Goal: Transaction & Acquisition: Purchase product/service

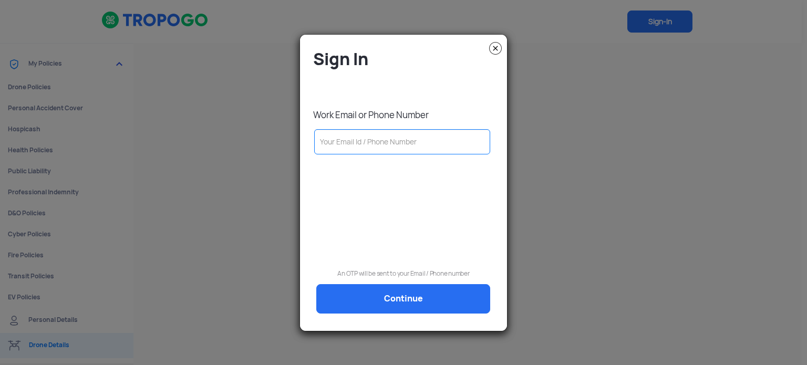
click at [411, 141] on input "text" at bounding box center [402, 141] width 176 height 25
type input "9"
type input "91"
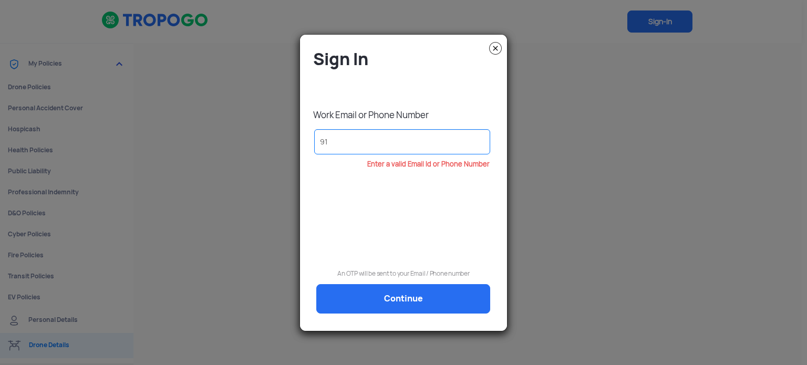
type input "916"
type input "9167"
type input "91678"
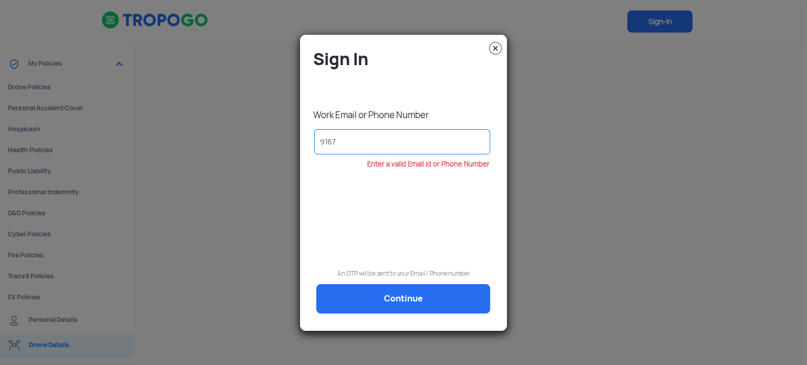
type input "91678"
type input "916782"
type input "9167827"
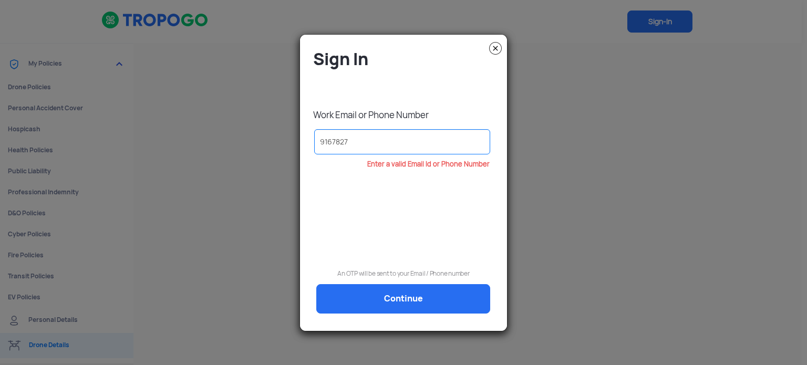
type input "91678272"
type input "916782728"
type input "9167827283"
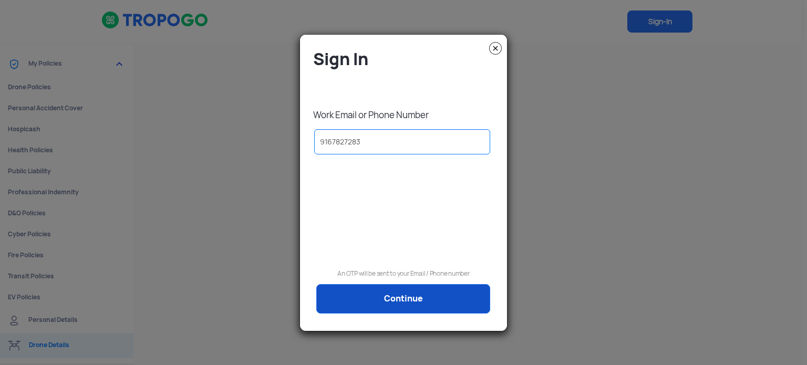
type input "9167827283"
click at [427, 289] on link "Continue" at bounding box center [403, 298] width 174 height 29
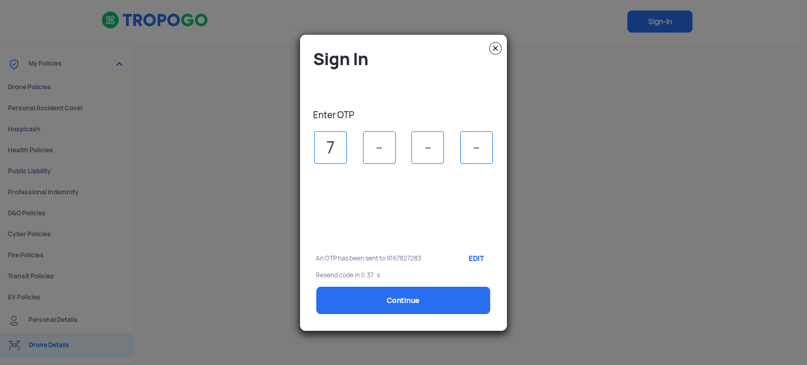
type input "7"
type input "5"
type input "4"
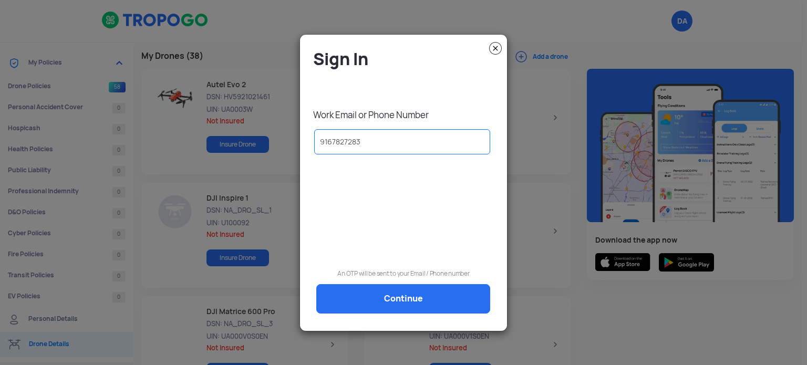
click at [499, 50] on img at bounding box center [495, 48] width 13 height 13
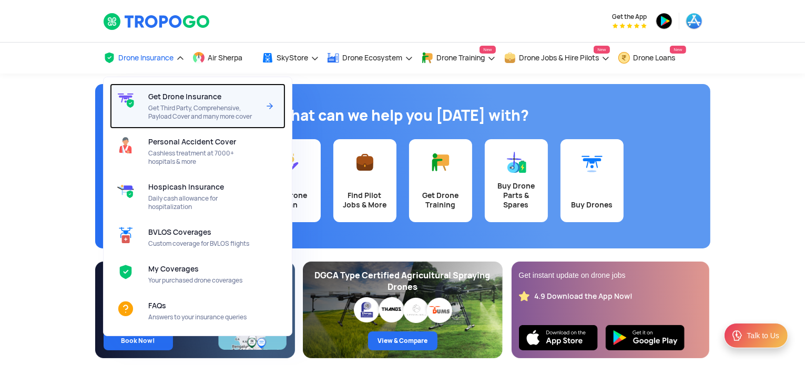
click at [162, 95] on span "Get Drone Insurance" at bounding box center [184, 97] width 73 height 8
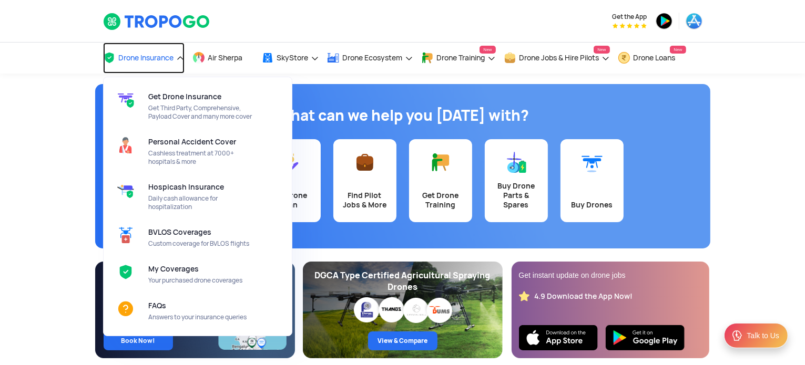
click at [158, 55] on span "Drone Insurance" at bounding box center [146, 58] width 55 height 8
click at [154, 62] on span "Drone Insurance" at bounding box center [146, 58] width 55 height 8
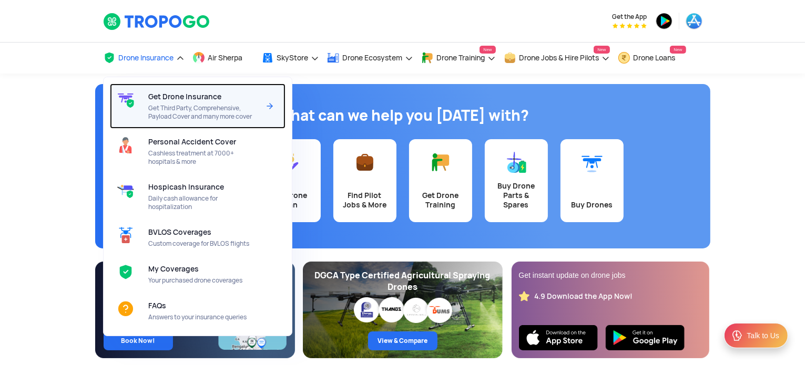
click at [201, 107] on span "Get Third Party, Comprehensive, Payload Cover and many more cover" at bounding box center [203, 112] width 111 height 17
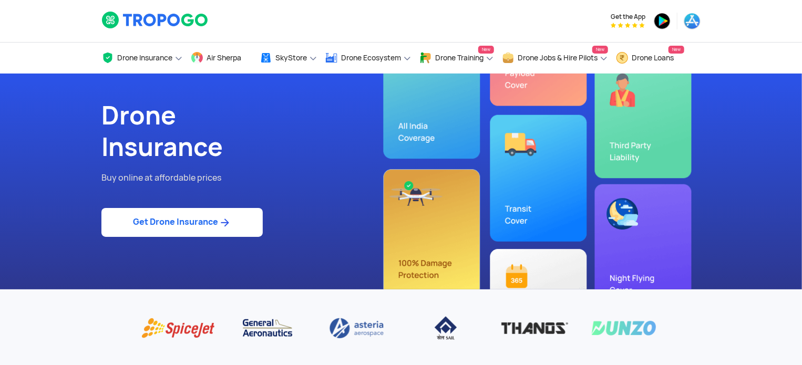
click at [228, 218] on img at bounding box center [224, 223] width 13 height 13
select select "1000000"
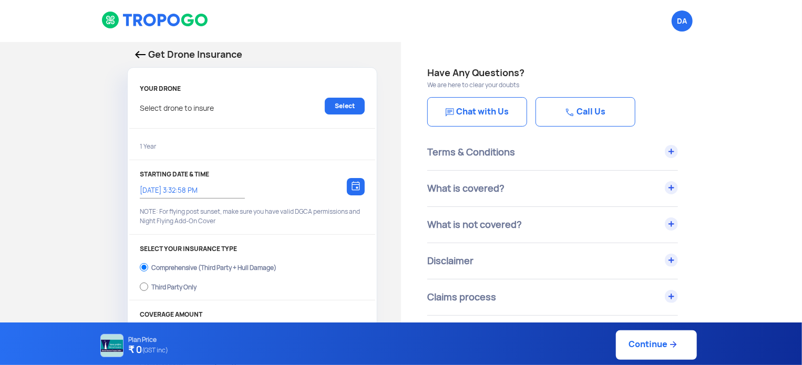
type input "25/9/2025, 3:42:00 PM"
click at [342, 110] on link "Select" at bounding box center [345, 106] width 40 height 17
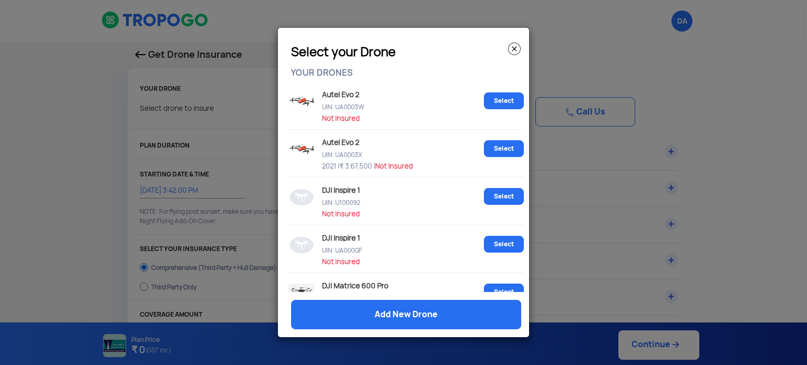
click at [515, 54] on img at bounding box center [514, 49] width 13 height 13
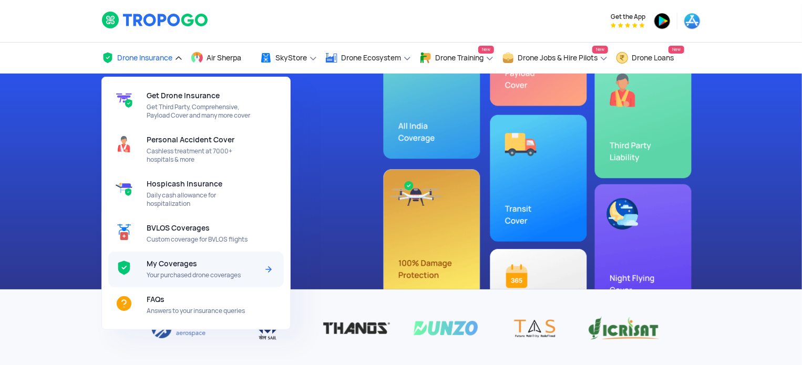
click at [182, 265] on span "My Coverages" at bounding box center [172, 264] width 50 height 8
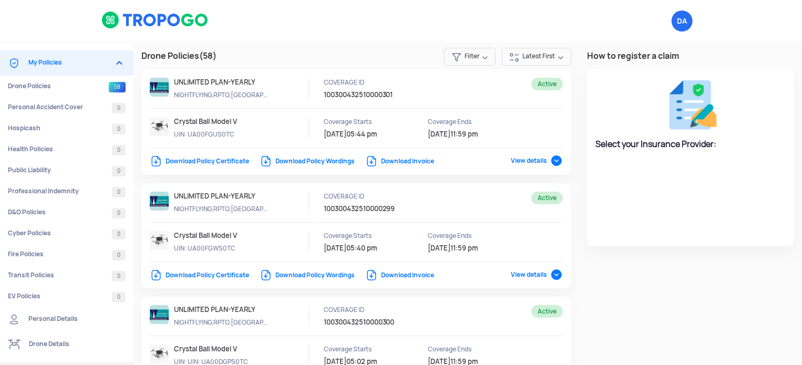
select select "National Insurance"
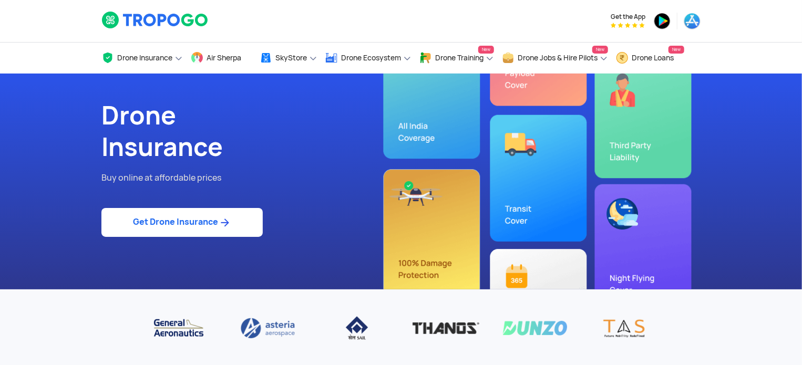
click at [238, 225] on link "Get Drone Insurance" at bounding box center [181, 222] width 161 height 29
select select "1000000"
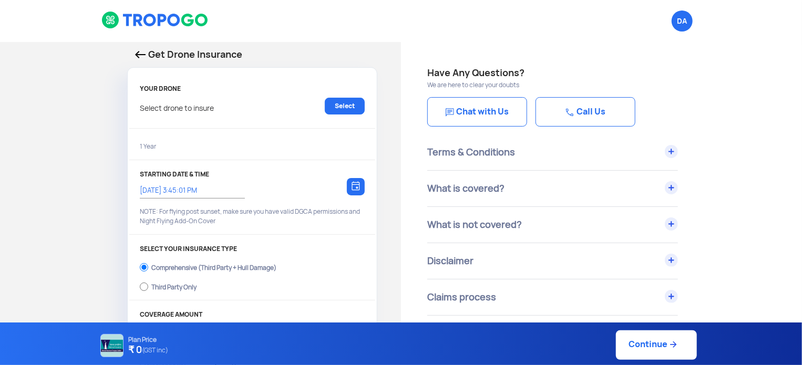
type input "[DATE] 3:55:00 PM"
click at [205, 111] on p "Select drone to insure" at bounding box center [177, 106] width 74 height 17
click at [324, 106] on div "Select drone to insure Select" at bounding box center [252, 111] width 225 height 27
click at [340, 106] on link "Select" at bounding box center [345, 106] width 40 height 17
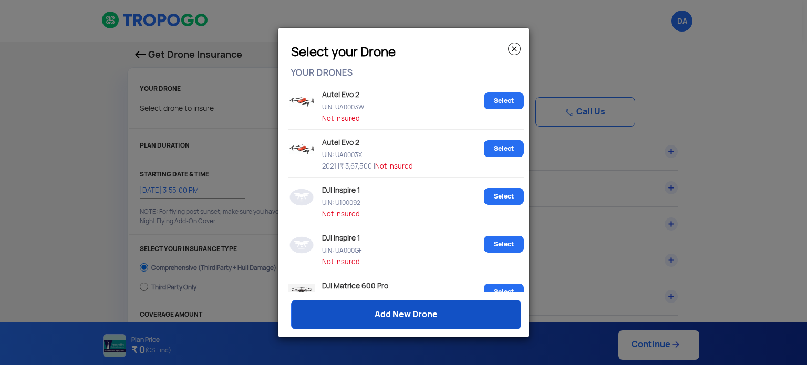
click at [402, 308] on link "Add New Drone" at bounding box center [406, 314] width 230 height 29
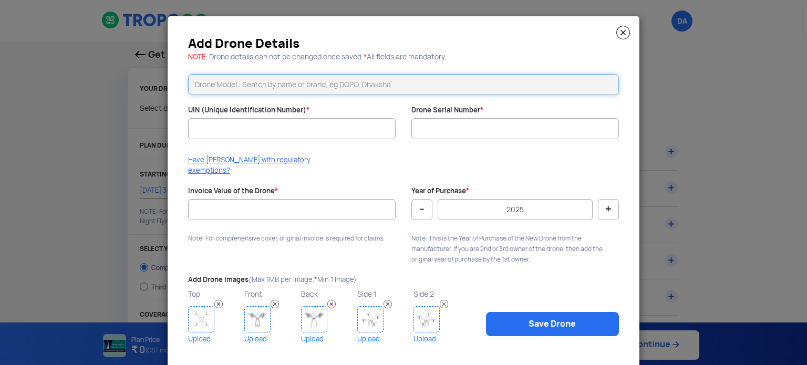
click at [242, 86] on input "text" at bounding box center [403, 84] width 431 height 21
click at [240, 86] on input "text" at bounding box center [403, 84] width 431 height 21
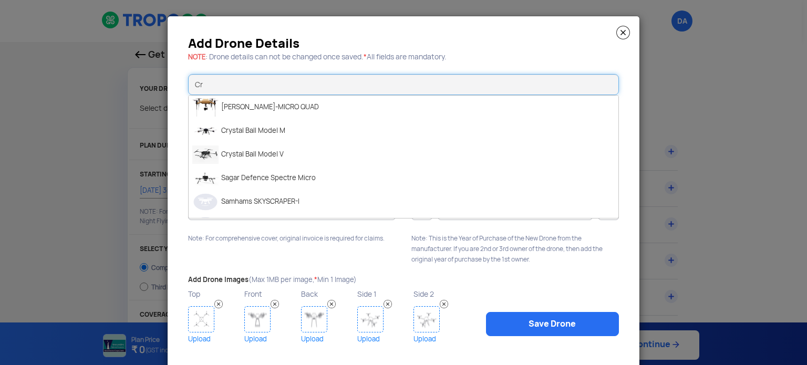
type input "C"
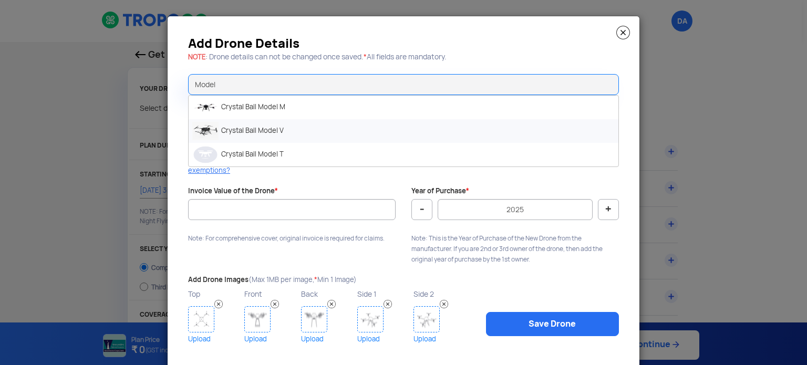
click at [244, 132] on li "Crystal Ball Model V" at bounding box center [404, 131] width 430 height 24
type input "Crystal Ball Model V"
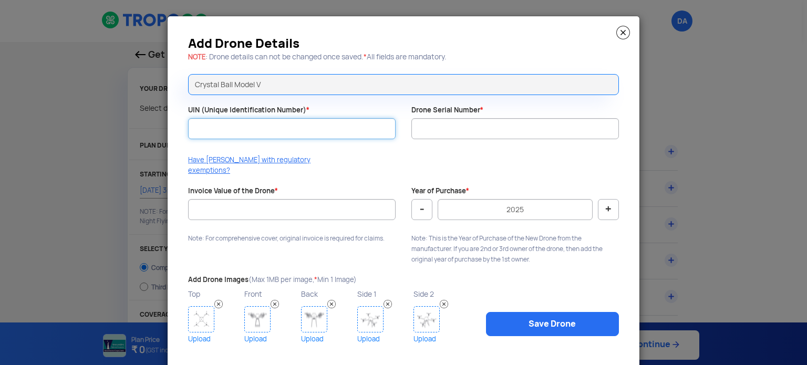
click at [248, 136] on input "UIN (Unique Identification Number) *" at bounding box center [292, 128] width 208 height 21
paste input "UA00FGNS0TC"
type input "UA00FGNS0TC"
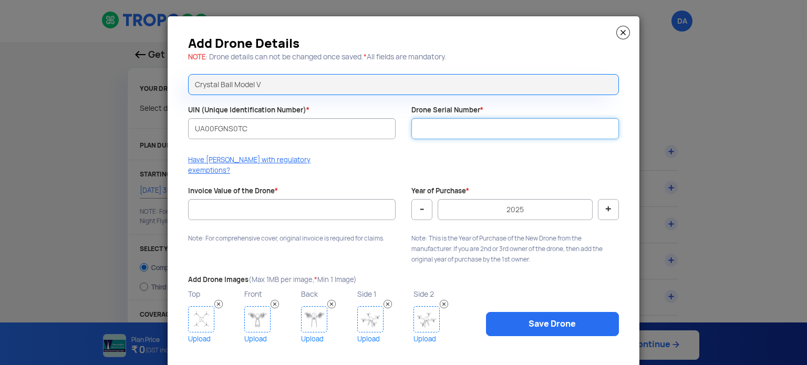
click at [480, 127] on input "Drone Serial Number *" at bounding box center [516, 128] width 208 height 21
paste input "V00236"
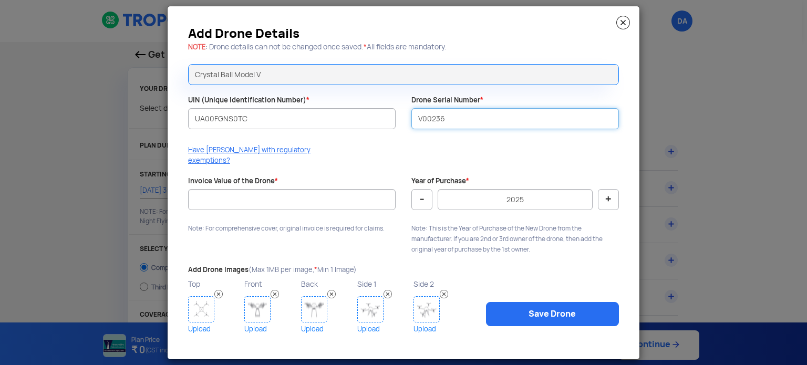
type input "V00236"
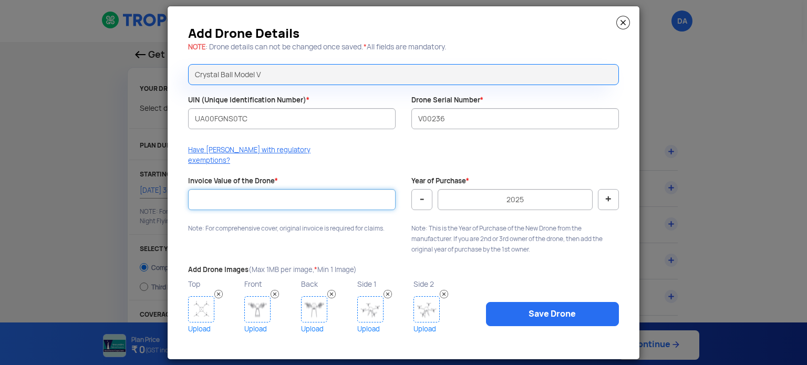
click at [287, 189] on input "Invoice Value of the Drone *" at bounding box center [292, 199] width 208 height 21
click at [289, 189] on input "Invoice Value of the Drone *" at bounding box center [292, 199] width 208 height 21
click at [311, 199] on input "Invoice Value of the Drone *" at bounding box center [292, 199] width 208 height 21
paste input "229000.00"
type input "229000.00"
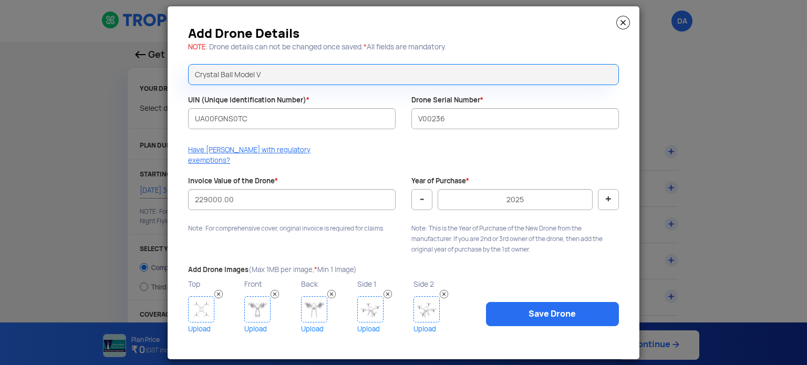
click at [193, 300] on img at bounding box center [201, 309] width 26 height 26
click at [203, 299] on img at bounding box center [201, 309] width 26 height 26
click at [258, 296] on img at bounding box center [257, 309] width 26 height 26
click at [314, 296] on img at bounding box center [314, 309] width 26 height 26
click at [377, 301] on img at bounding box center [370, 309] width 26 height 26
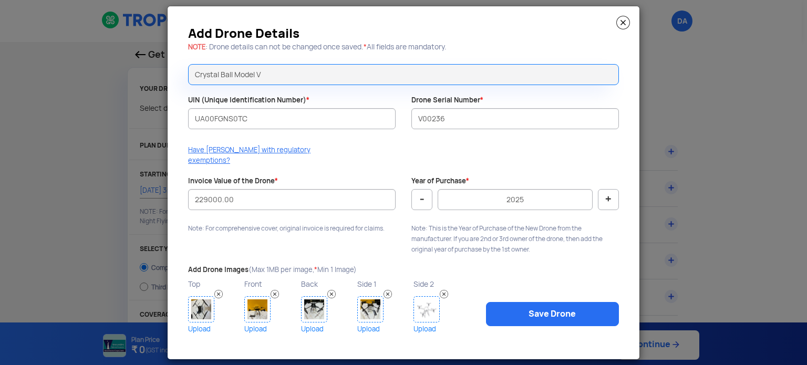
click at [422, 298] on img at bounding box center [427, 309] width 26 height 26
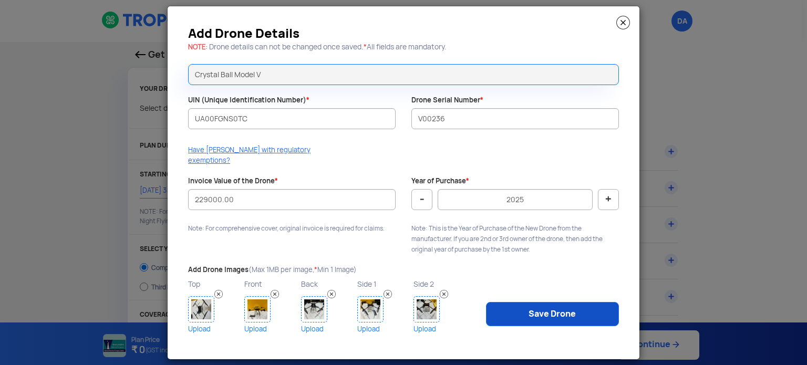
click at [562, 302] on link "Save Drone" at bounding box center [552, 314] width 133 height 24
click at [564, 303] on link "Save Drone" at bounding box center [552, 314] width 133 height 24
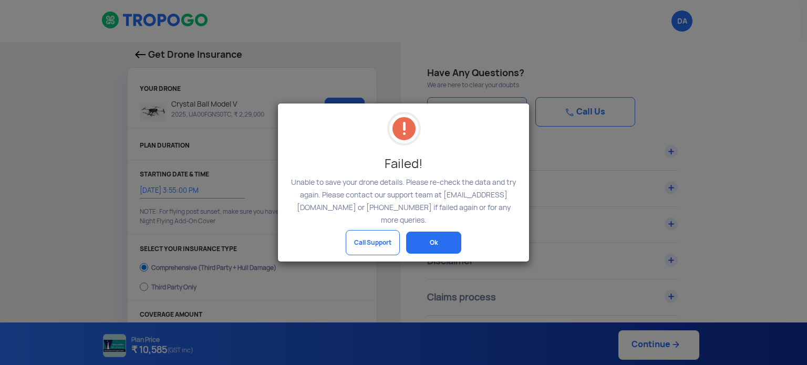
click at [420, 236] on button "Ok" at bounding box center [433, 243] width 55 height 22
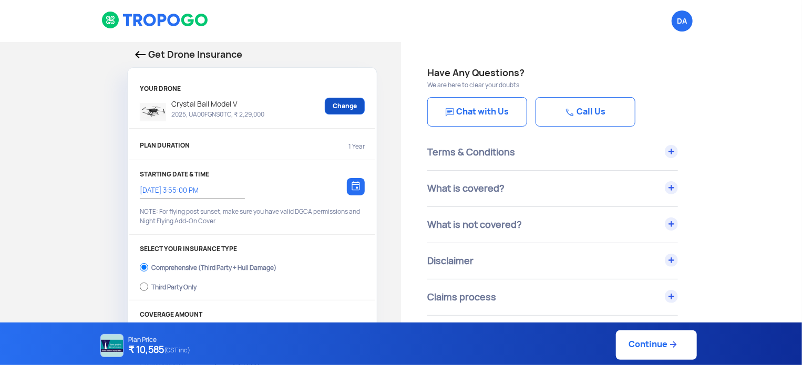
click at [343, 107] on link "Change" at bounding box center [345, 106] width 40 height 17
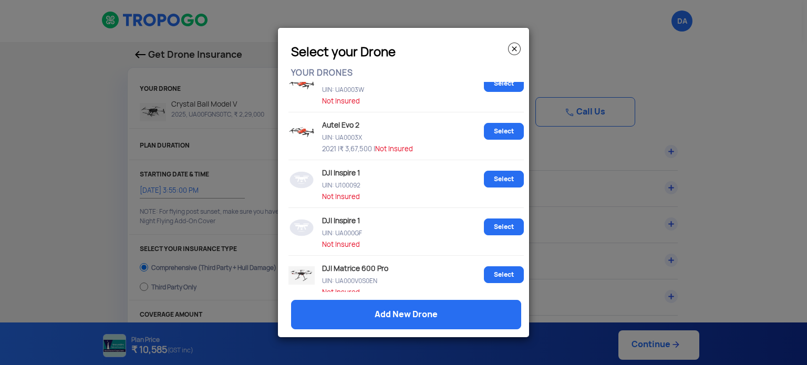
scroll to position [0, 0]
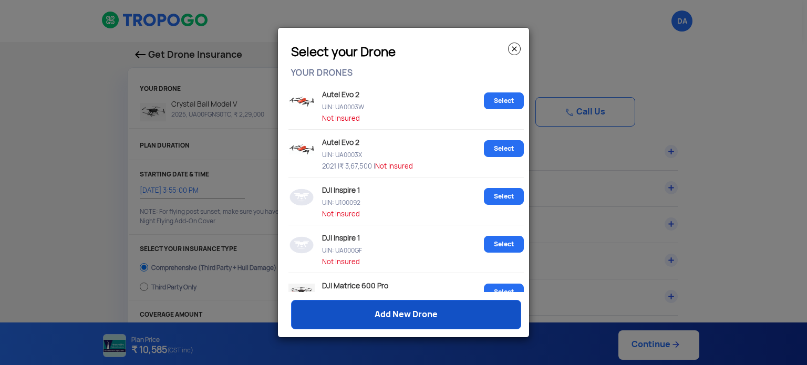
click at [420, 314] on link "Add New Drone" at bounding box center [406, 314] width 230 height 29
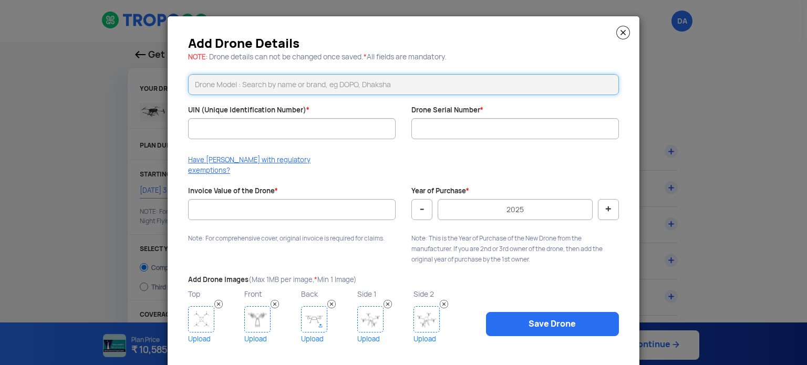
click at [290, 86] on input "text" at bounding box center [403, 84] width 431 height 21
click at [621, 31] on img at bounding box center [624, 33] width 14 height 14
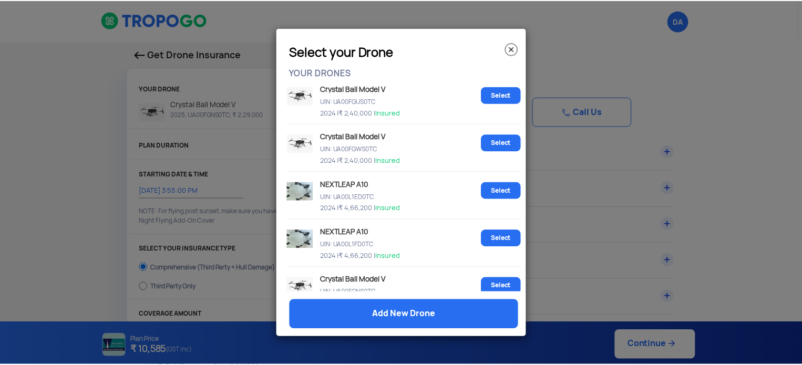
scroll to position [1668, 0]
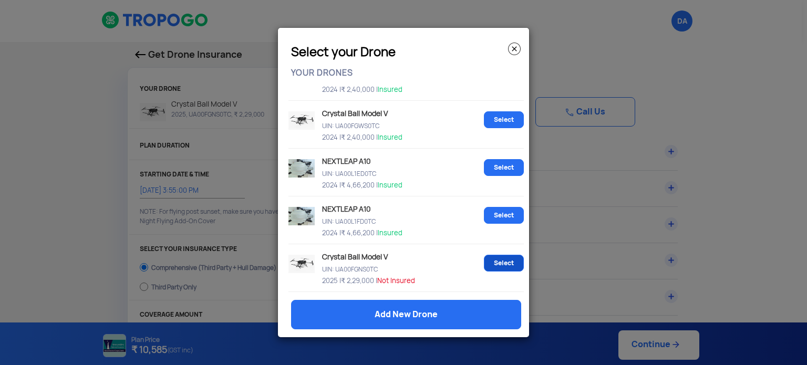
click at [492, 263] on link "Select" at bounding box center [504, 263] width 40 height 17
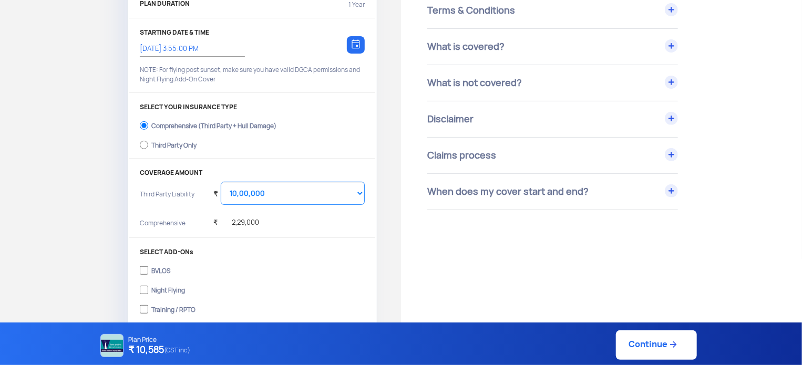
scroll to position [158, 0]
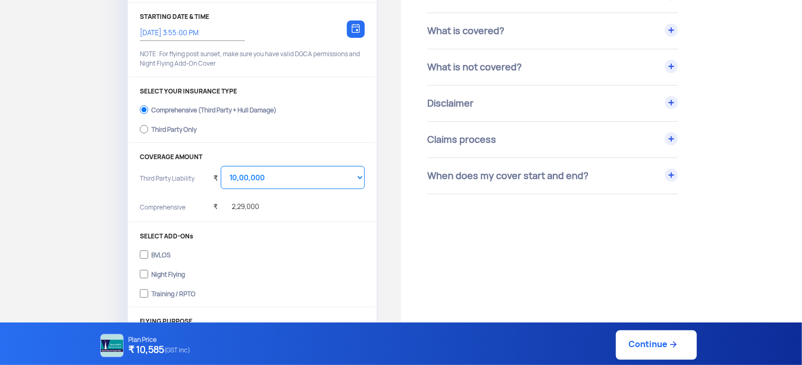
click at [163, 130] on div "Third Party Only" at bounding box center [173, 128] width 45 height 4
click at [148, 131] on input "Third Party Only" at bounding box center [144, 129] width 8 height 15
radio input "true"
select select "2000000"
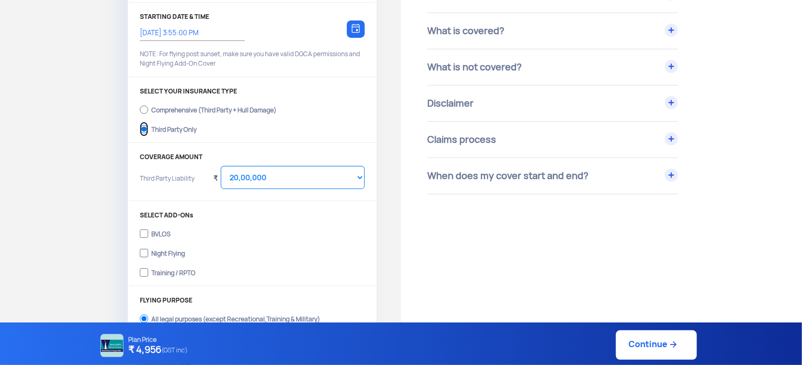
scroll to position [210, 0]
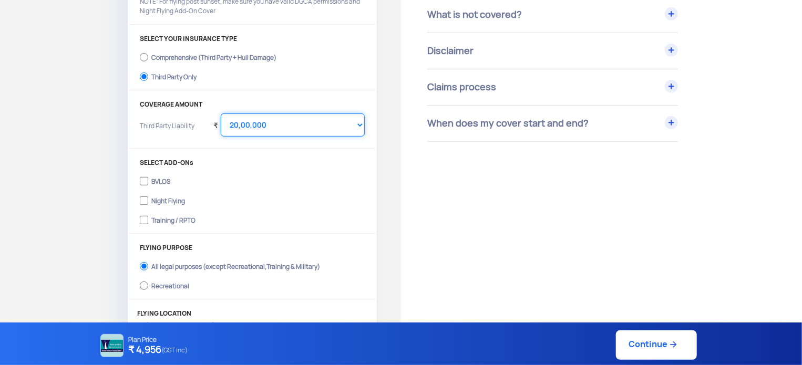
drag, startPoint x: 260, startPoint y: 120, endPoint x: 286, endPoint y: 132, distance: 28.5
click at [260, 120] on select "Select Amount 20,00,000 25,00,000 30,00,000" at bounding box center [293, 125] width 144 height 23
click at [221, 114] on select "Select Amount 20,00,000 25,00,000 30,00,000" at bounding box center [293, 125] width 144 height 23
click at [173, 221] on div "Training / RPTO" at bounding box center [173, 219] width 44 height 4
click at [148, 221] on input "Training / RPTO" at bounding box center [144, 220] width 8 height 15
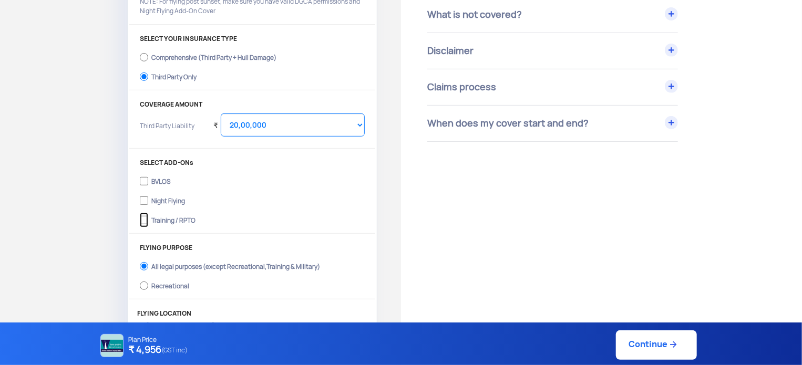
checkbox input "true"
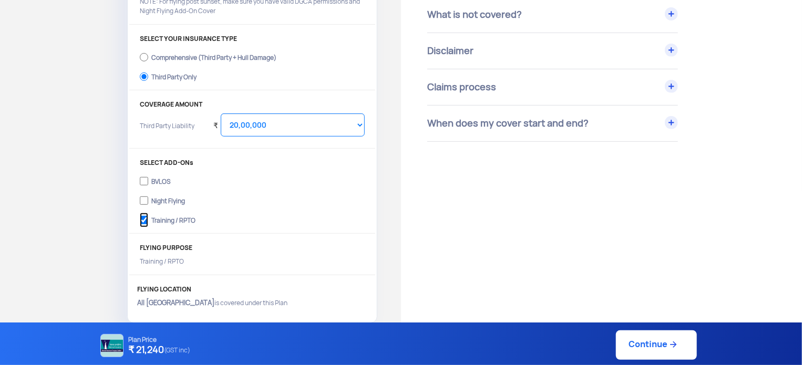
scroll to position [263, 0]
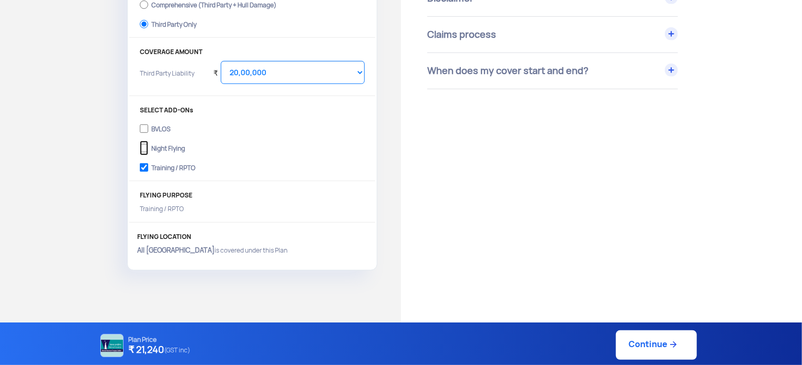
click at [145, 145] on input "Night Flying" at bounding box center [144, 148] width 8 height 15
checkbox input "true"
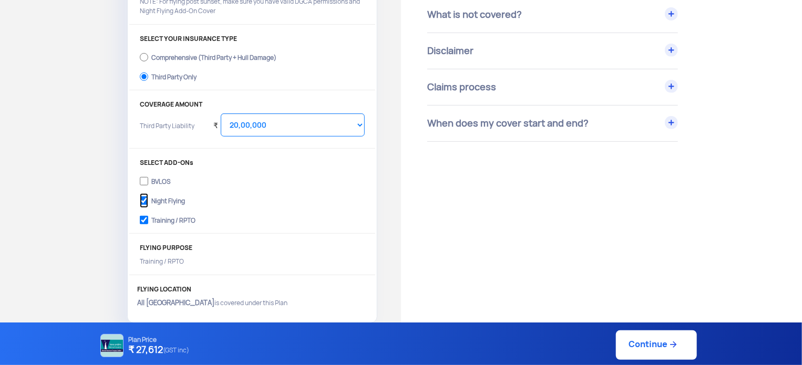
scroll to position [158, 0]
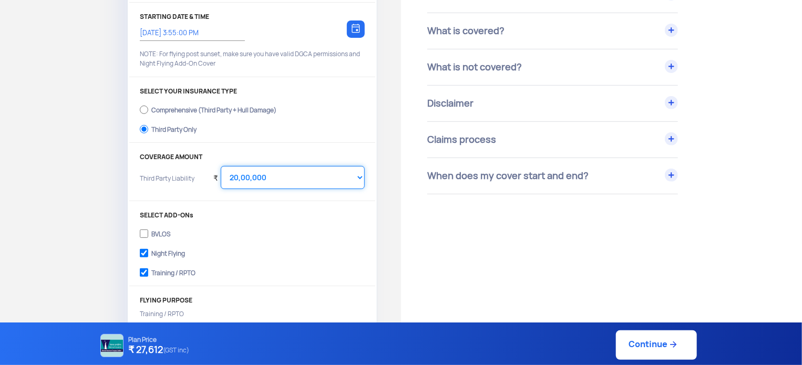
click at [296, 173] on select "Select Amount 10,00,000 15,00,000 20,00,000 25,00,000 30,00,000" at bounding box center [293, 177] width 144 height 23
select select "1000000"
click at [221, 166] on select "Select Amount 10,00,000 15,00,000 20,00,000 25,00,000 30,00,000" at bounding box center [293, 177] width 144 height 23
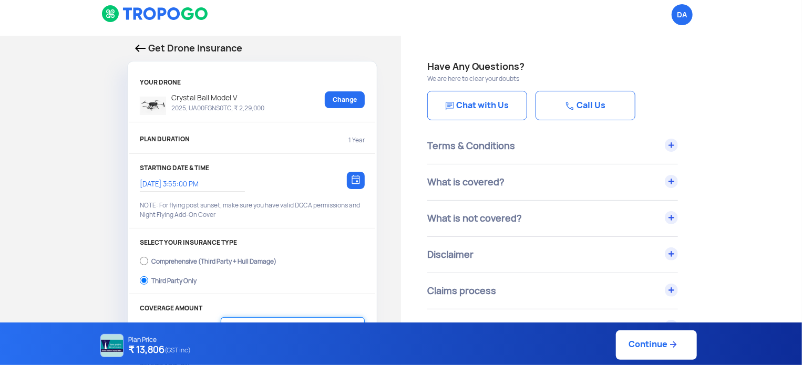
scroll to position [0, 0]
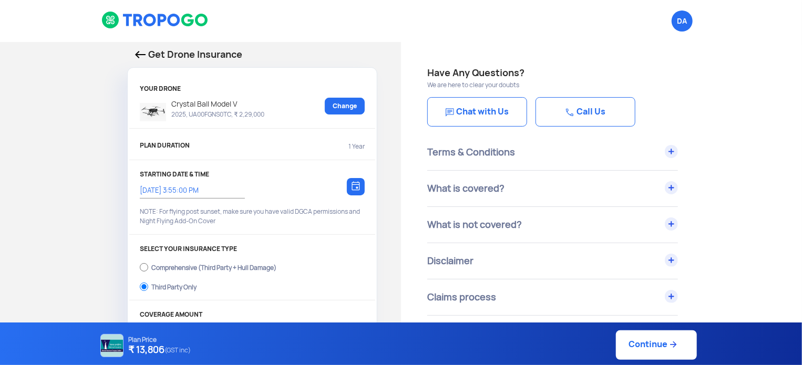
click at [644, 344] on link "Continue" at bounding box center [656, 345] width 81 height 29
type input "25/9/2025, 4:03:00 PM"
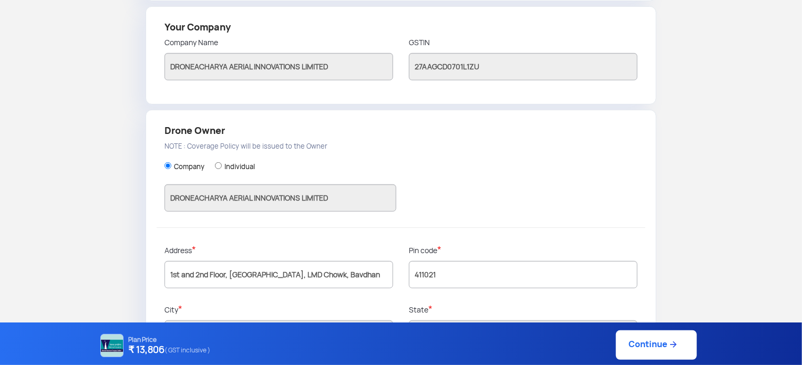
scroll to position [292, 0]
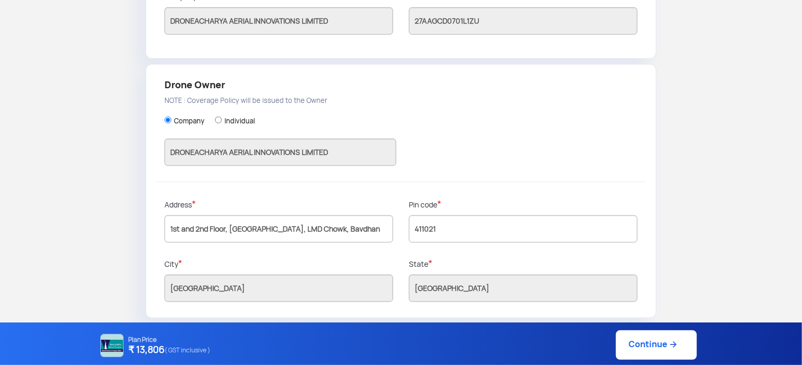
click at [673, 353] on link "Continue" at bounding box center [656, 345] width 81 height 29
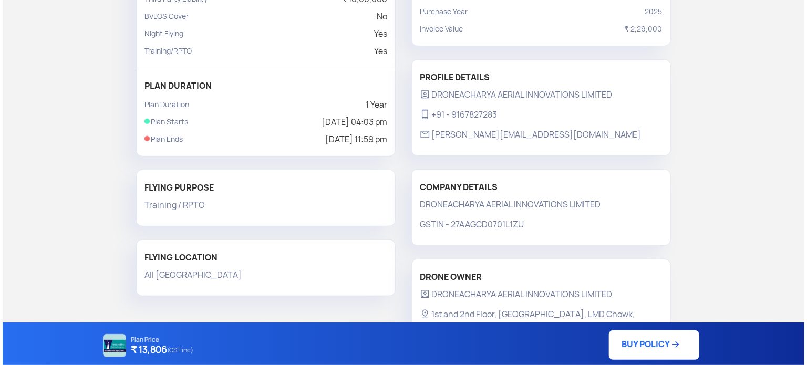
scroll to position [198, 0]
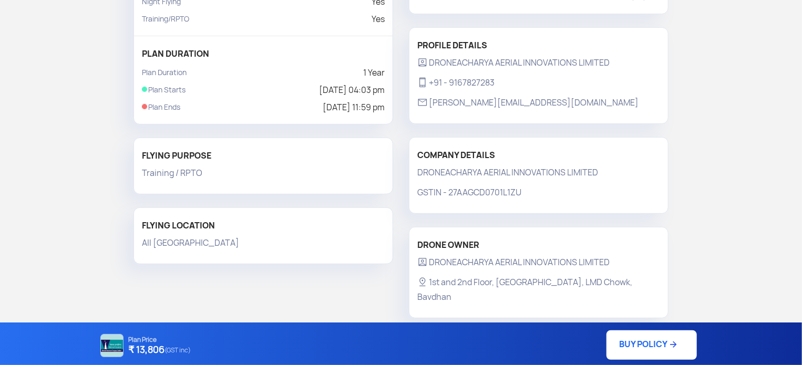
click at [641, 340] on link "BUY POLICY" at bounding box center [652, 345] width 90 height 29
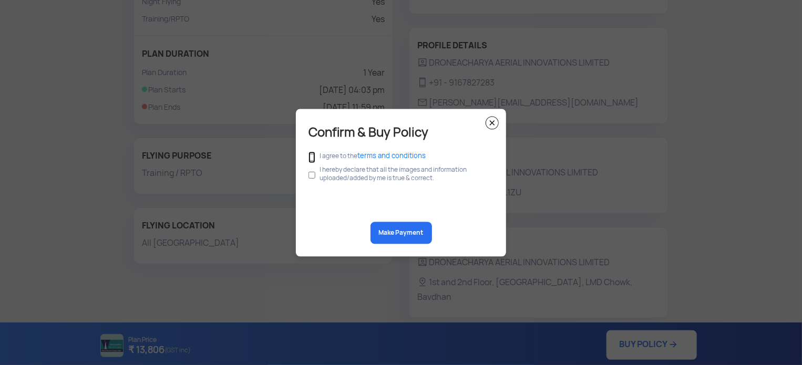
click at [311, 156] on input "checkbox" at bounding box center [312, 157] width 7 height 12
checkbox input "true"
click at [314, 175] on input "checkbox" at bounding box center [312, 175] width 7 height 20
checkbox input "true"
click at [396, 228] on button "Make Payment" at bounding box center [402, 233] width 62 height 22
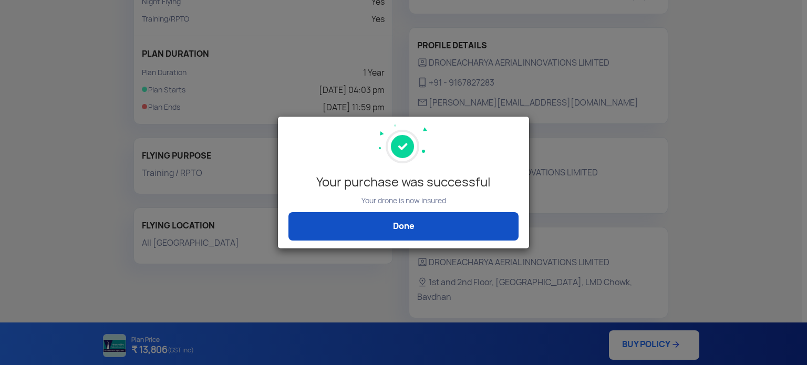
click at [455, 224] on link "Done" at bounding box center [404, 226] width 230 height 28
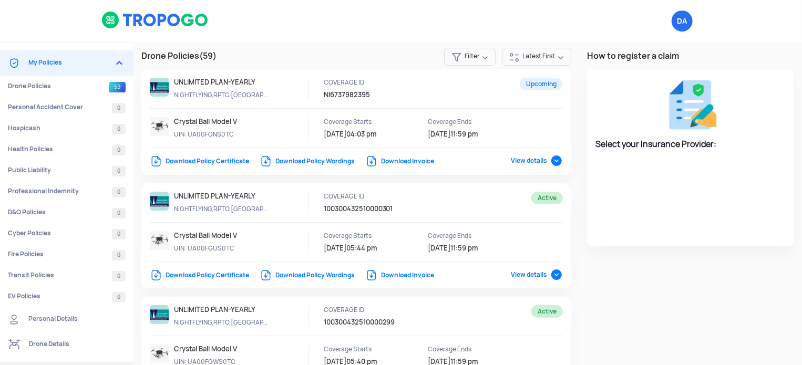
select select "National Insurance"
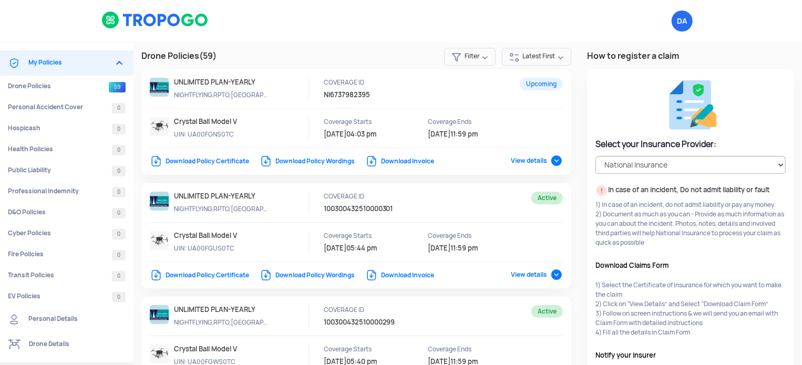
click at [395, 158] on link "Download Invoice" at bounding box center [399, 161] width 69 height 8
